Goal: Task Accomplishment & Management: Manage account settings

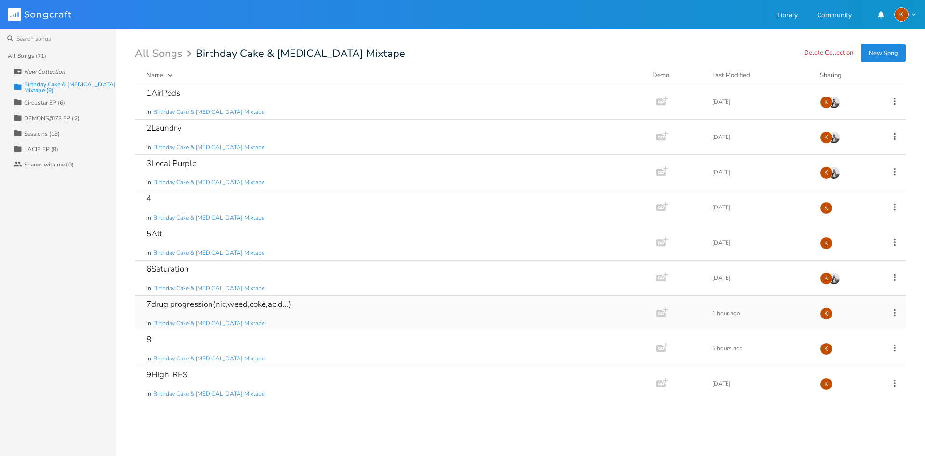
click at [893, 313] on icon at bounding box center [895, 312] width 11 height 11
click at [857, 329] on li "Edit Rename" at bounding box center [856, 327] width 77 height 16
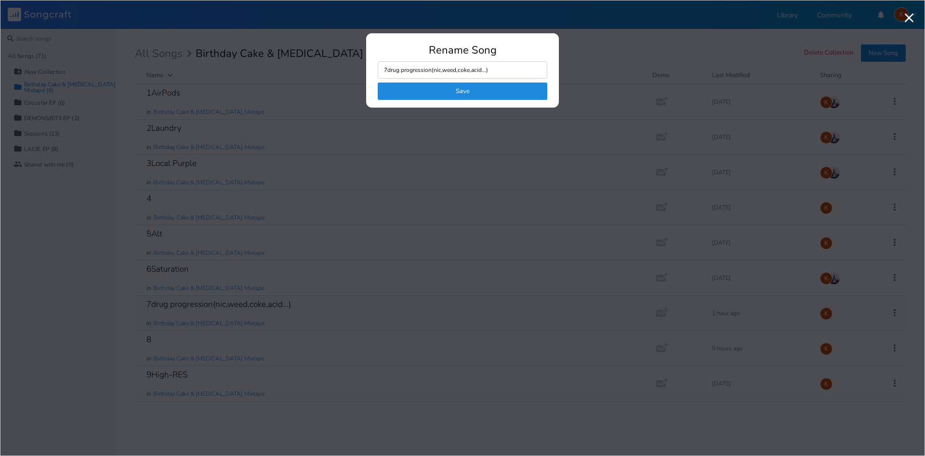
click at [505, 70] on input "7drug progression(nic,weed,coke,acid...)" at bounding box center [463, 69] width 170 height 17
type input "7drug progression(nic,weed,coke,acid...)EYEPART1"
click button "Save" at bounding box center [463, 90] width 170 height 17
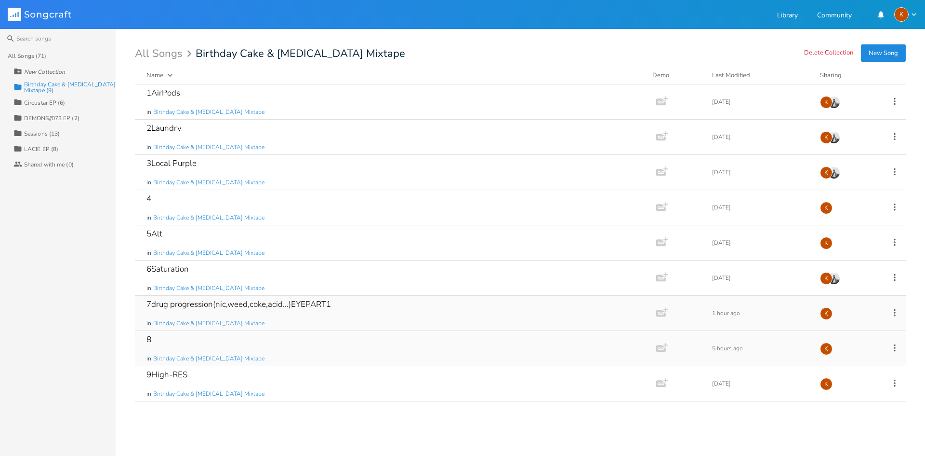
click at [900, 346] on icon at bounding box center [895, 347] width 11 height 11
click at [99, 361] on div "All Songs (71) New Collection Collection Birthday Cake & [MEDICAL_DATA] Mixtape…" at bounding box center [58, 251] width 116 height 407
click at [897, 241] on icon at bounding box center [895, 242] width 11 height 11
click at [847, 258] on span "Edit Rename" at bounding box center [836, 257] width 30 height 7
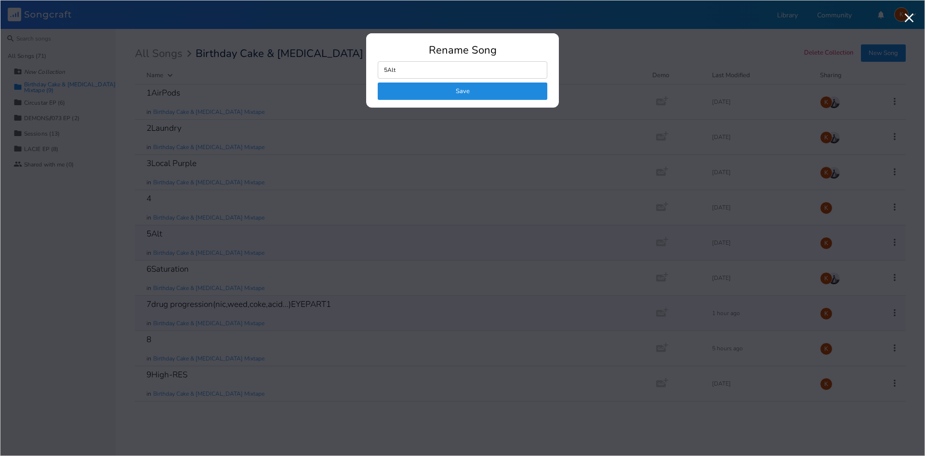
click at [411, 69] on input "5Alt" at bounding box center [463, 69] width 170 height 17
drag, startPoint x: 406, startPoint y: 72, endPoint x: 389, endPoint y: 74, distance: 17.0
click at [389, 74] on input "5Alt" at bounding box center [463, 69] width 170 height 17
type input "5"
click at [420, 97] on button "Save" at bounding box center [463, 90] width 170 height 17
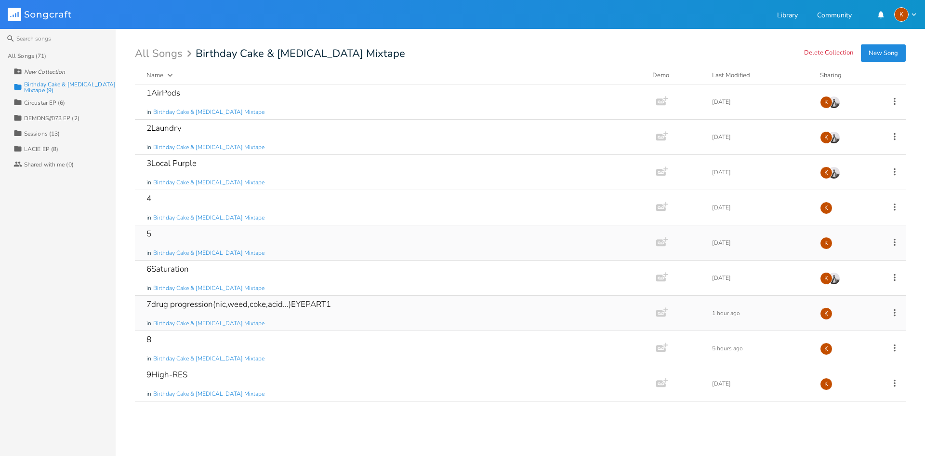
click at [896, 314] on icon at bounding box center [895, 312] width 11 height 11
click at [859, 327] on li "Edit Rename" at bounding box center [856, 327] width 77 height 16
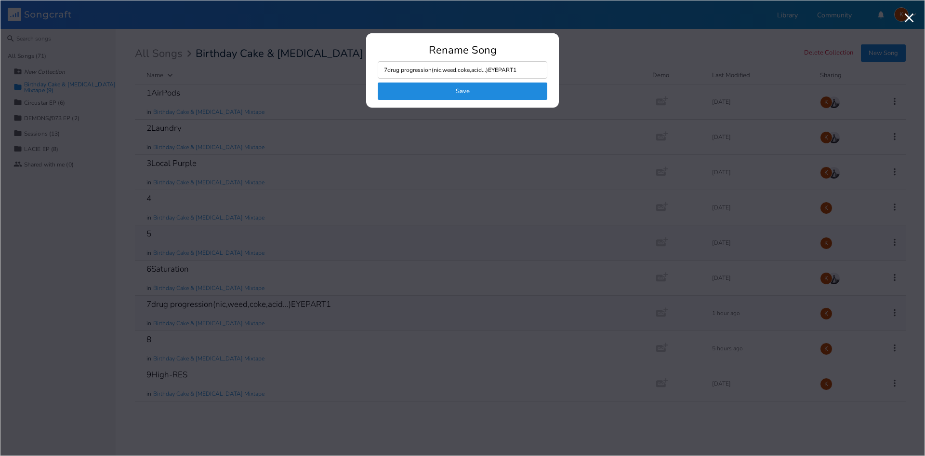
click at [440, 68] on input "7drug progression(nic,weed,coke,acid...)EYEPART1" at bounding box center [463, 69] width 170 height 17
drag, startPoint x: 523, startPoint y: 71, endPoint x: 388, endPoint y: 75, distance: 135.0
click at [388, 75] on input "7drug progression(nic,weed,coke,acid...)EYEPART1" at bounding box center [463, 69] width 170 height 17
type input "7"
click at [432, 94] on button "Save" at bounding box center [463, 90] width 170 height 17
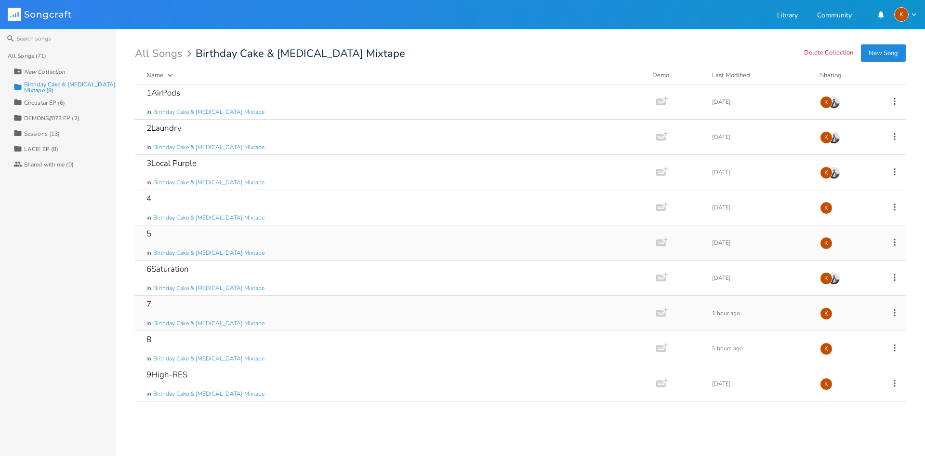
click at [287, 297] on div "7 in Birthday Cake & [MEDICAL_DATA] Mixtape" at bounding box center [394, 312] width 495 height 35
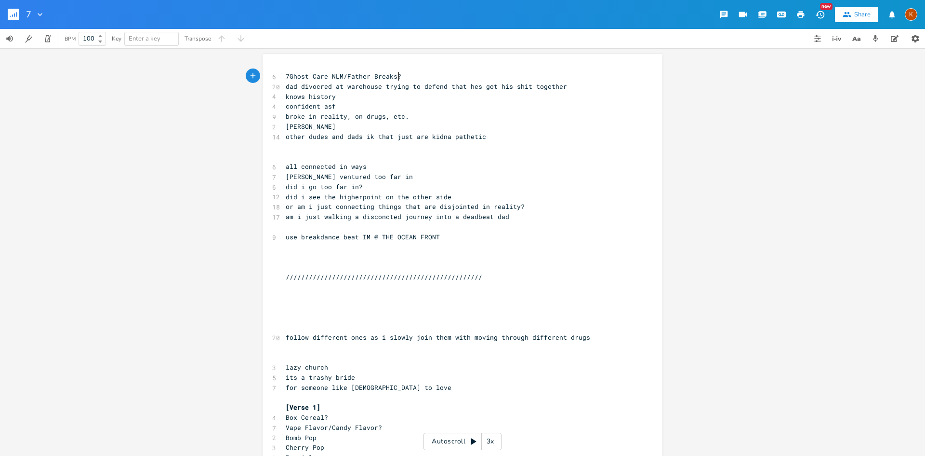
click at [281, 73] on div "xxxxxxxxxx 6 7Ghost Care NLM/Father Breaks? 20 dad divocred at warehouse trying…" at bounding box center [463, 370] width 400 height 632
click at [284, 74] on pre "7Ghost Care NLM/Father Breaks?" at bounding box center [458, 76] width 348 height 10
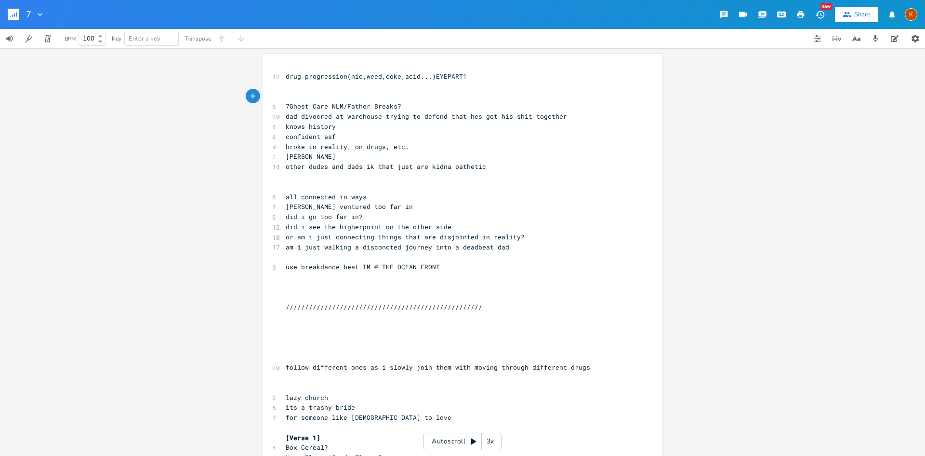
click at [10, 17] on rect "button" at bounding box center [14, 15] width 12 height 12
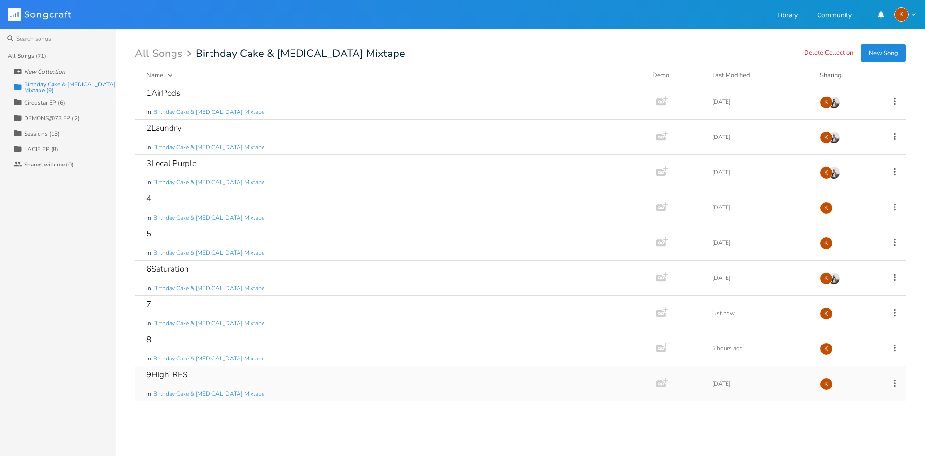
click at [222, 377] on div "9High-RES in Birthday Cake & [MEDICAL_DATA] Mixtape" at bounding box center [394, 383] width 495 height 35
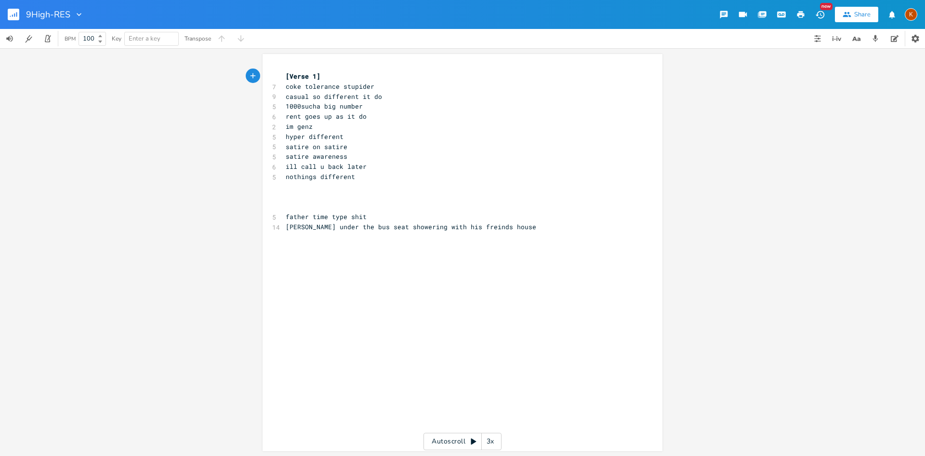
click at [19, 18] on button "button" at bounding box center [17, 14] width 19 height 23
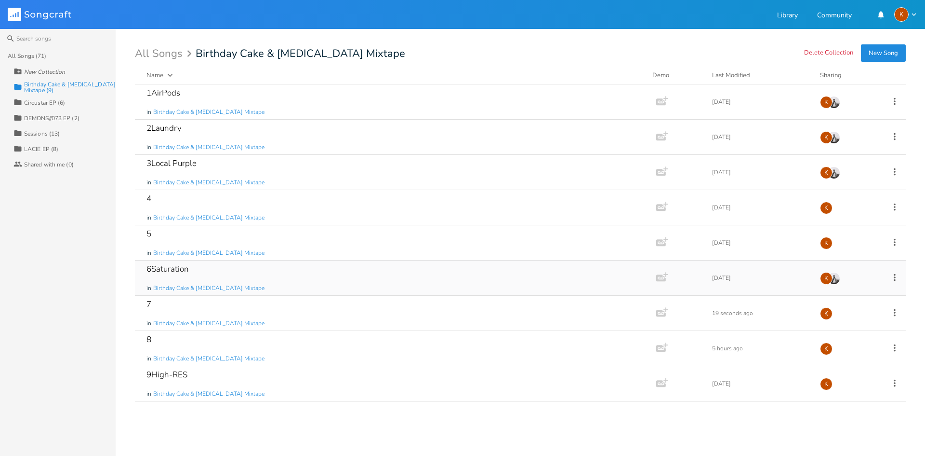
click at [334, 275] on div "6Saturation in Birthday Cake & [MEDICAL_DATA] Mixtape" at bounding box center [394, 277] width 495 height 35
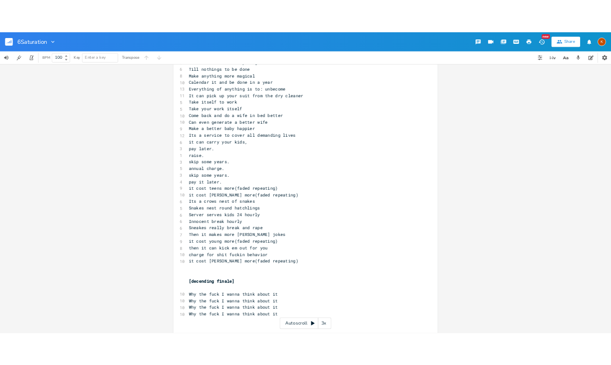
scroll to position [1149, 0]
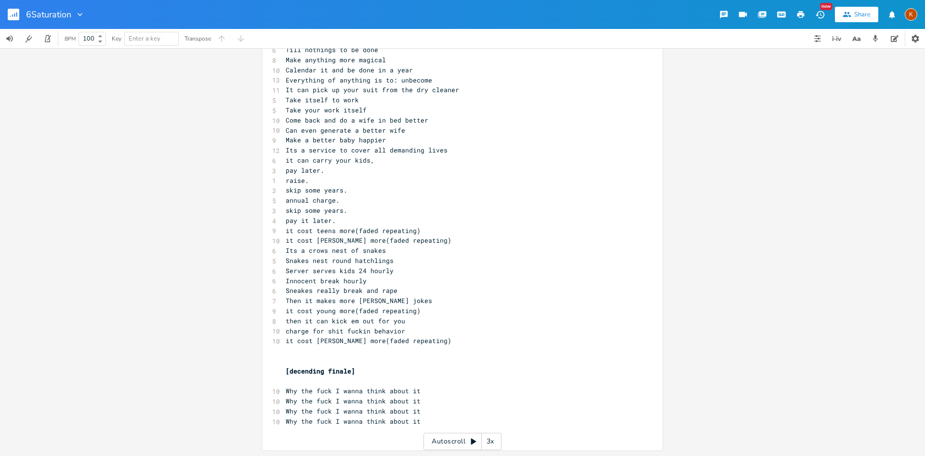
click at [7, 14] on div "6Saturation" at bounding box center [42, 14] width 85 height 29
click at [9, 13] on rect "button" at bounding box center [14, 15] width 12 height 12
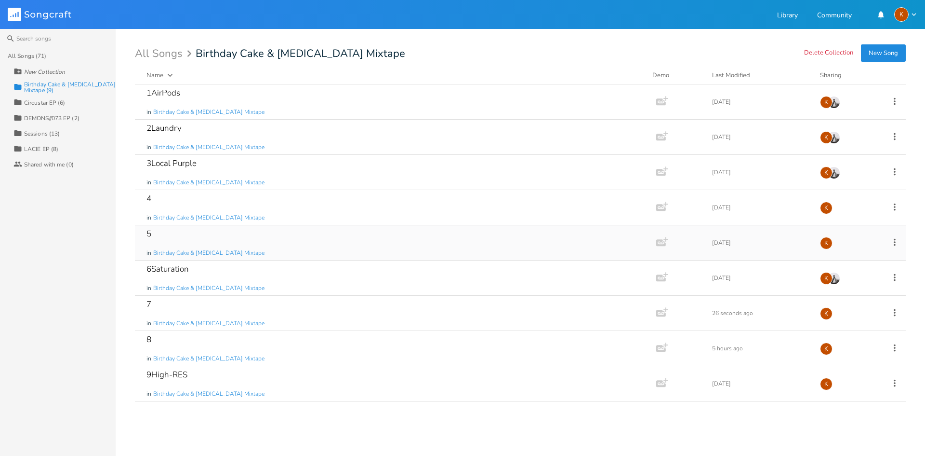
click at [899, 241] on icon at bounding box center [895, 242] width 11 height 11
click at [109, 322] on div "All Songs (71) New Collection Collection Birthday Cake & [MEDICAL_DATA] Mixtape…" at bounding box center [58, 251] width 116 height 407
click at [898, 206] on icon at bounding box center [895, 206] width 11 height 11
click at [864, 215] on li "Edit Rename" at bounding box center [856, 222] width 77 height 16
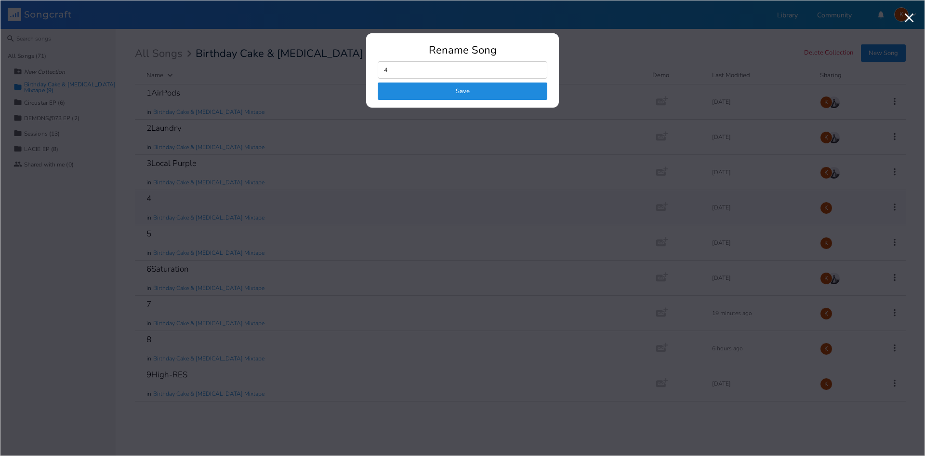
click at [426, 81] on form "4 Save" at bounding box center [463, 80] width 170 height 39
click at [433, 74] on input "4" at bounding box center [463, 69] width 170 height 17
type input "4Alt X-Mas"
click button "Save" at bounding box center [463, 90] width 170 height 17
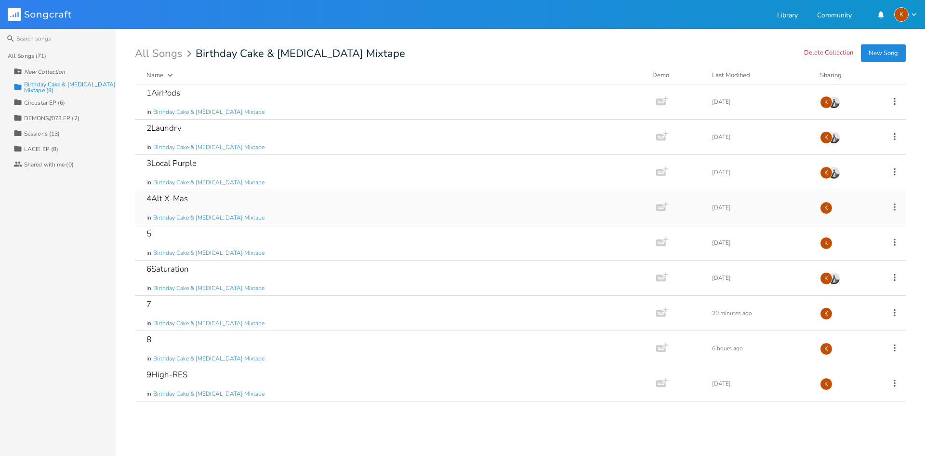
click at [894, 207] on icon at bounding box center [895, 206] width 11 height 11
click at [861, 218] on li "Edit Rename" at bounding box center [856, 222] width 77 height 16
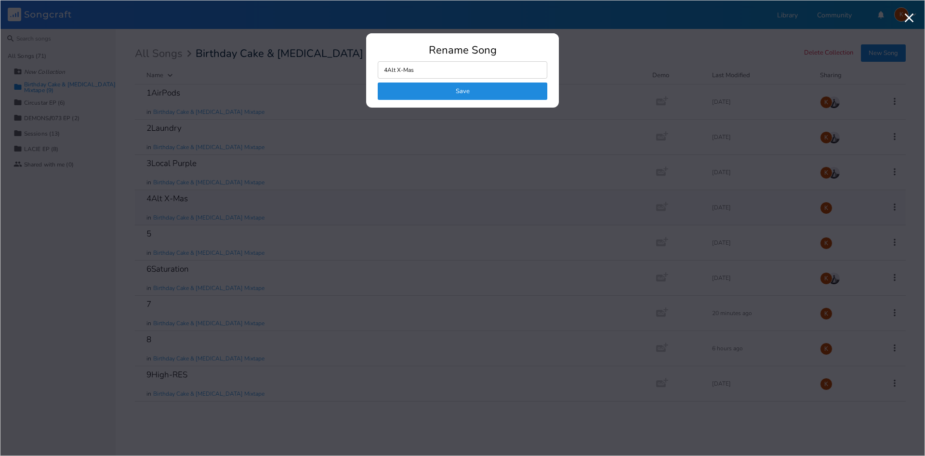
click at [403, 72] on input "4Alt X-Mas" at bounding box center [463, 69] width 170 height 17
type input "4Alt Xmas"
click button "Save" at bounding box center [463, 90] width 170 height 17
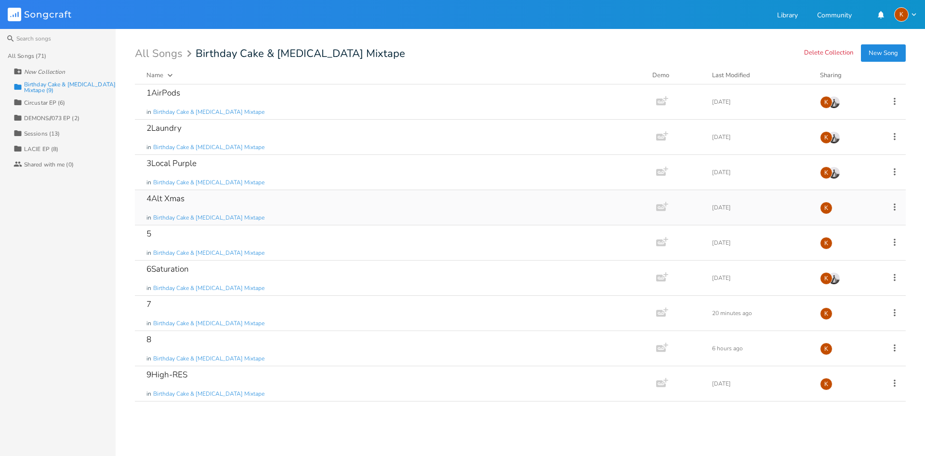
click at [895, 206] on icon at bounding box center [895, 206] width 2 height 7
click at [822, 214] on li "Edit Rename" at bounding box center [856, 222] width 77 height 16
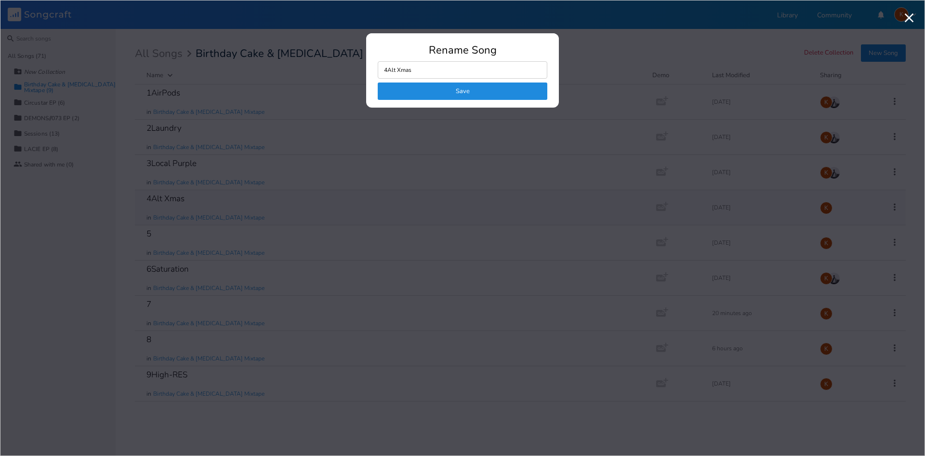
click at [437, 68] on input "4Alt Xmas" at bounding box center [463, 69] width 170 height 17
type input "4Alt"
click at [474, 85] on button "Save" at bounding box center [463, 90] width 170 height 17
